Goal: Communication & Community: Answer question/provide support

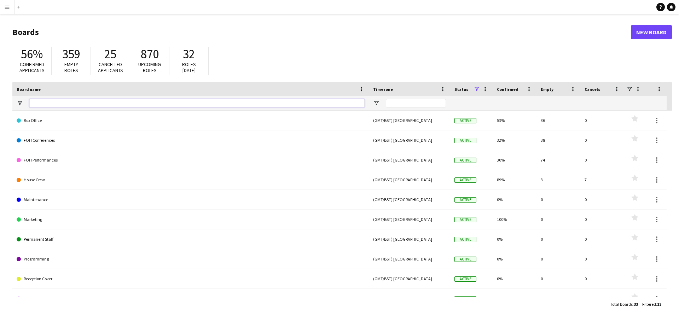
click at [158, 106] on input "Board name Filter Input" at bounding box center [196, 103] width 335 height 8
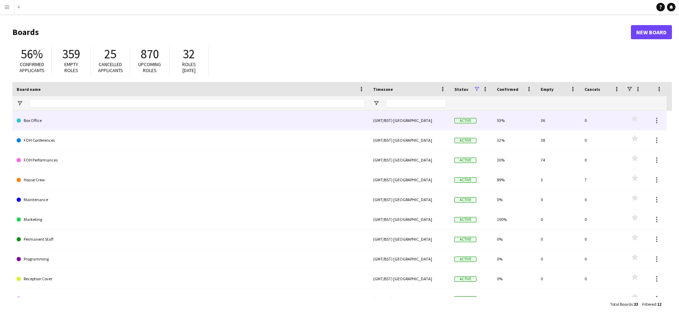
click at [152, 114] on link "Box Office" at bounding box center [191, 121] width 348 height 20
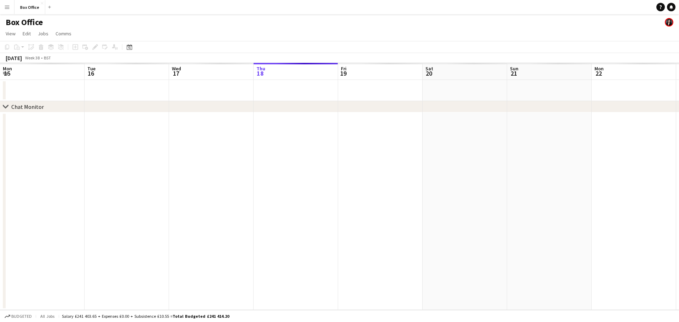
scroll to position [0, 169]
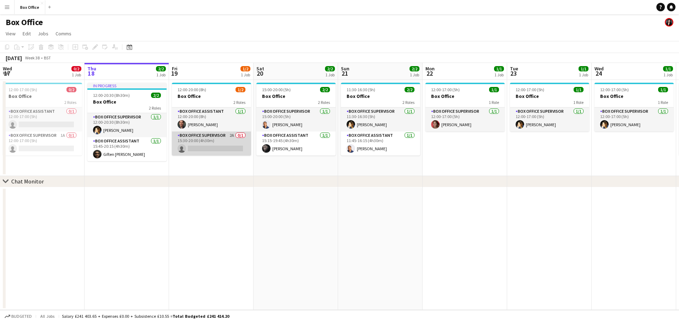
click at [227, 142] on app-card-role "Box Office Supervisor 2A 0/1 15:30-20:00 (4h30m) single-neutral-actions" at bounding box center [211, 144] width 79 height 24
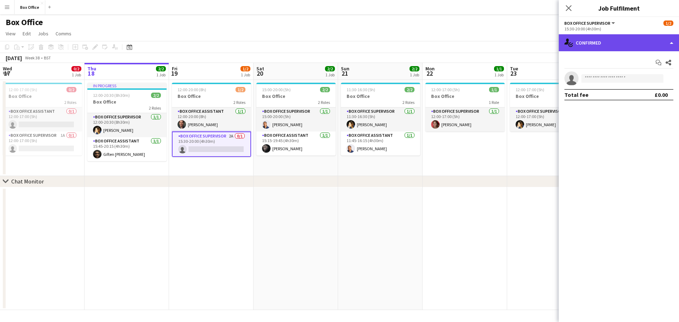
click at [673, 41] on div "single-neutral-actions-check-2 Confirmed" at bounding box center [619, 42] width 120 height 17
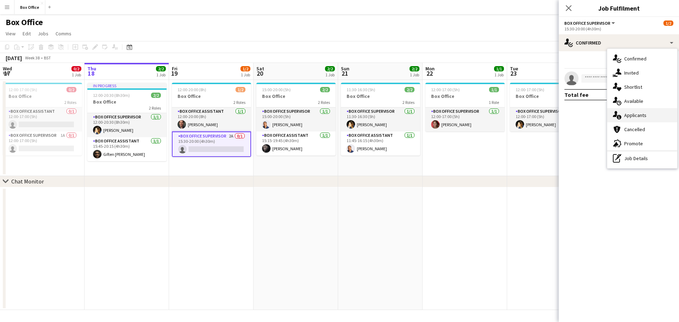
click at [643, 112] on div "single-neutral-actions-information Applicants" at bounding box center [642, 115] width 70 height 14
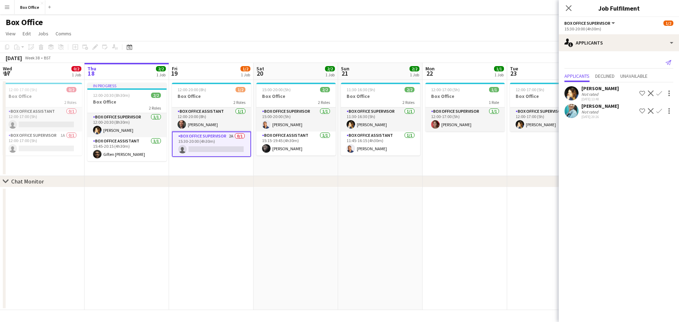
click at [669, 62] on icon "Send notification" at bounding box center [669, 63] width 6 height 6
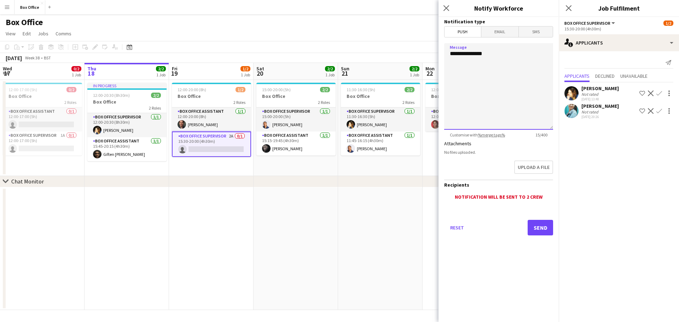
click at [516, 68] on textarea "**********" at bounding box center [498, 86] width 109 height 87
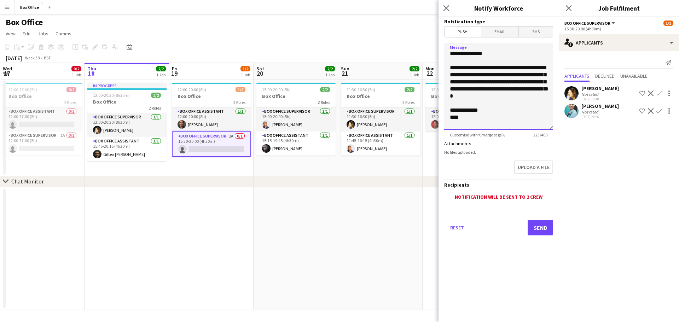
type textarea "**********"
click at [542, 231] on button "Send" at bounding box center [540, 228] width 25 height 16
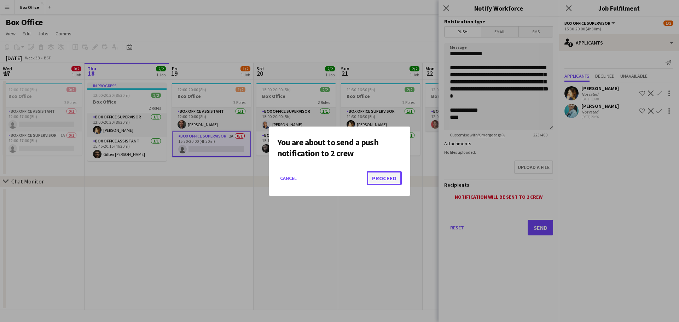
click at [375, 180] on button "Proceed" at bounding box center [384, 178] width 35 height 14
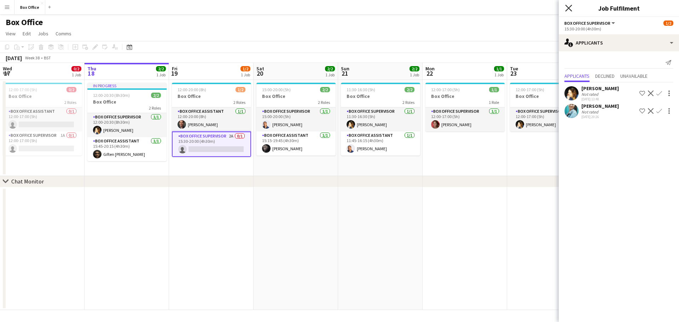
click at [571, 7] on icon "Close pop-in" at bounding box center [568, 8] width 7 height 7
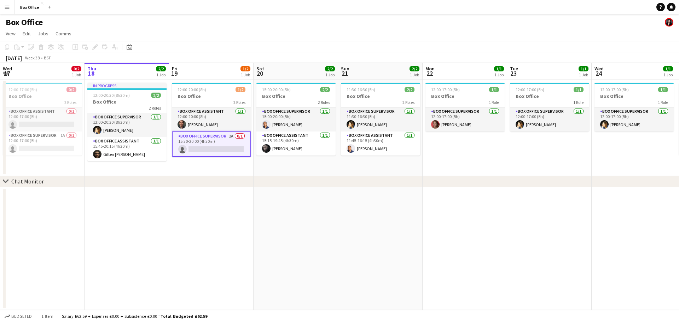
click at [499, 162] on app-date-cell "12:00-17:00 (5h) 1/1 Box Office 1 Role Box Office Supervisor [DATE] 12:00-17:00…" at bounding box center [465, 128] width 85 height 96
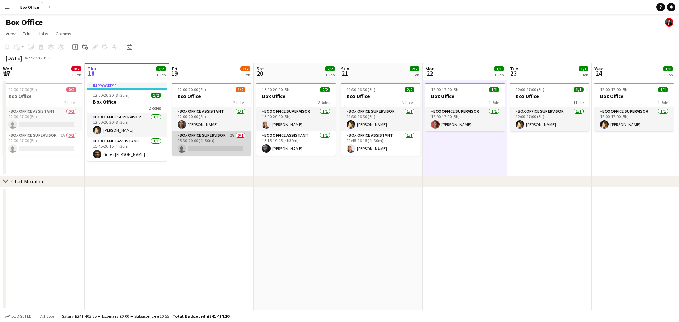
click at [231, 138] on app-card-role "Box Office Supervisor 2A 0/1 15:30-20:00 (4h30m) single-neutral-actions" at bounding box center [211, 144] width 79 height 24
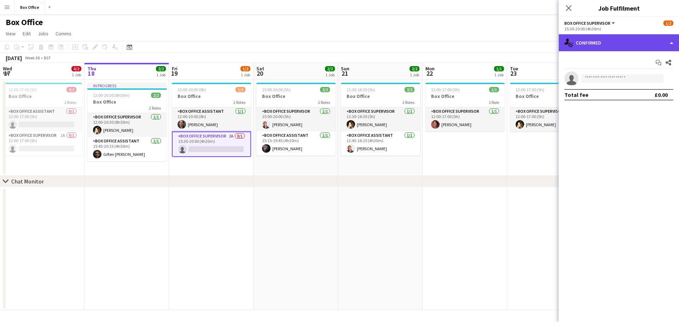
click at [633, 43] on div "single-neutral-actions-check-2 Confirmed" at bounding box center [619, 42] width 120 height 17
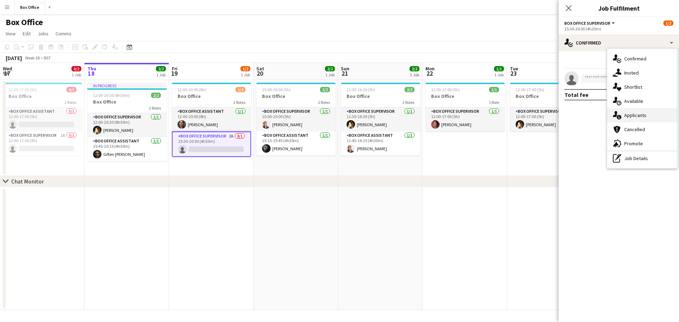
click at [653, 118] on div "single-neutral-actions-information Applicants" at bounding box center [642, 115] width 70 height 14
